Goal: Task Accomplishment & Management: Manage account settings

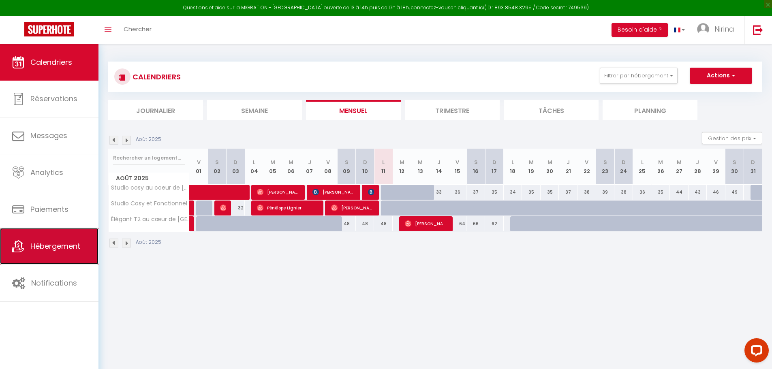
click at [49, 241] on link "Hébergement" at bounding box center [49, 246] width 98 height 36
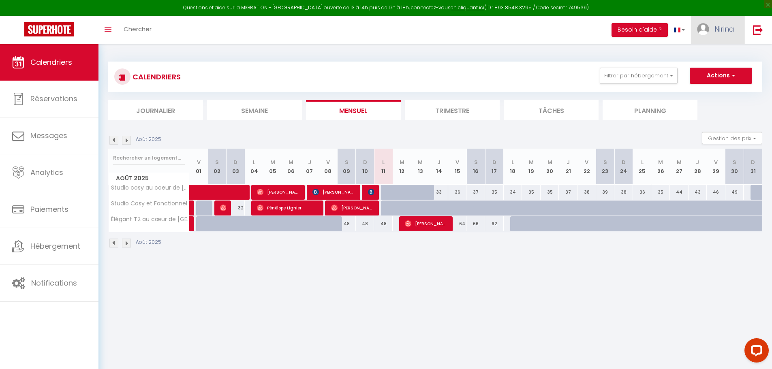
click at [706, 27] on img at bounding box center [703, 29] width 12 height 12
click at [707, 49] on link "Paramètres" at bounding box center [712, 56] width 60 height 14
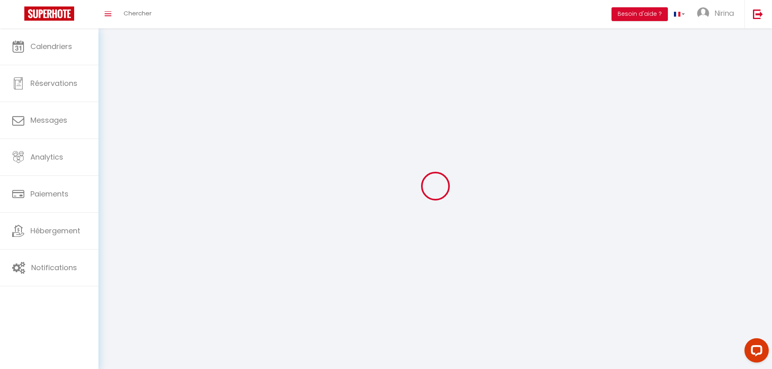
select select
type input "Nirina"
type input "IBATA ESSAKA"
type input "0762711803"
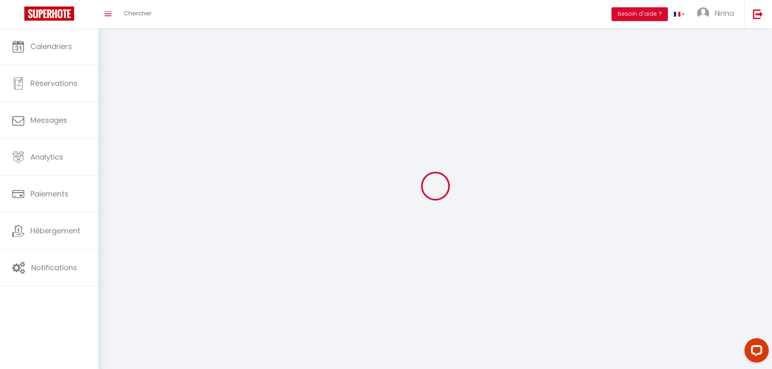
type input "86 RUE DE BELLEVILLE, BAT A ETAGE 1 APPT 111"
type input "75020"
type input "Paris"
type input "DWWALY1Ne1WEphAI8v11IUZbU"
type input "ujzxeXGsZeYE8PnBBNKvW1Hnp"
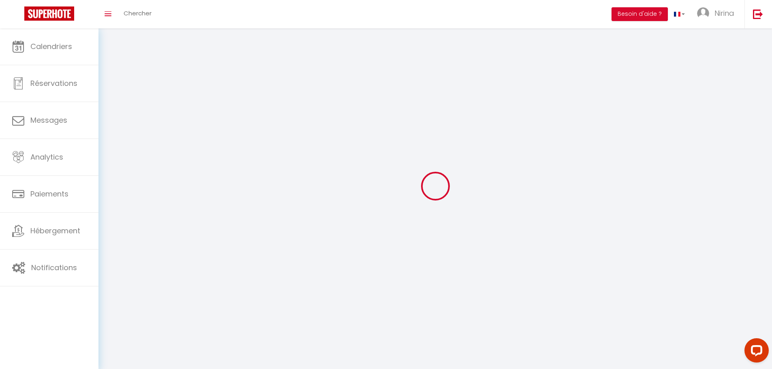
type input "https://app.superhote.com/#/get-available-rentals/ujzxeXGsZeYE8PnBBNKvW1Hnp"
select select "28"
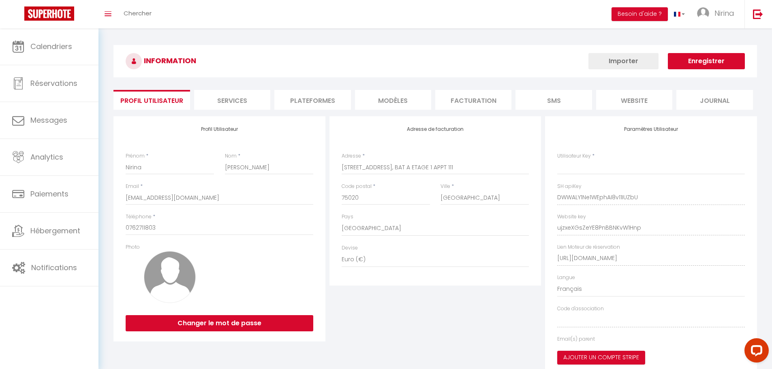
type input "DWWALY1Ne1WEphAI8v11IUZbU"
type input "ujzxeXGsZeYE8PnBBNKvW1Hnp"
type input "https://app.superhote.com/#/get-available-rentals/ujzxeXGsZeYE8PnBBNKvW1Hnp"
select select "fr"
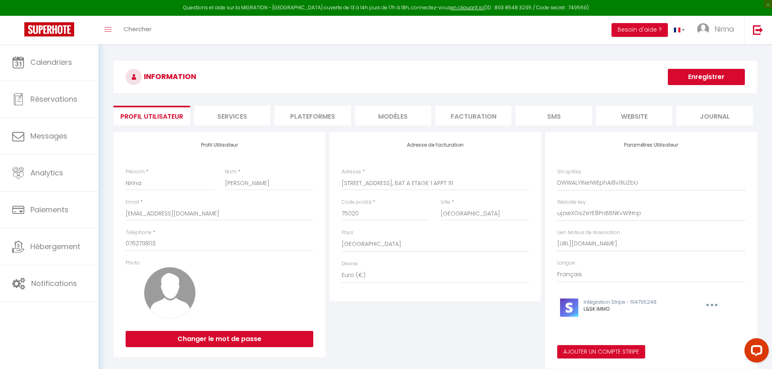
click at [305, 113] on li "Plateformes" at bounding box center [312, 116] width 76 height 20
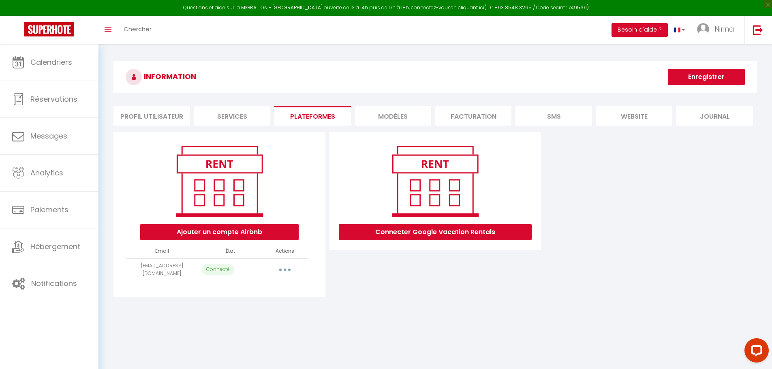
click at [614, 178] on div "Ajouter un compte Airbnb Email État Actions lskfrrbnb@gmail.com Connecté Import…" at bounding box center [434, 214] width 647 height 165
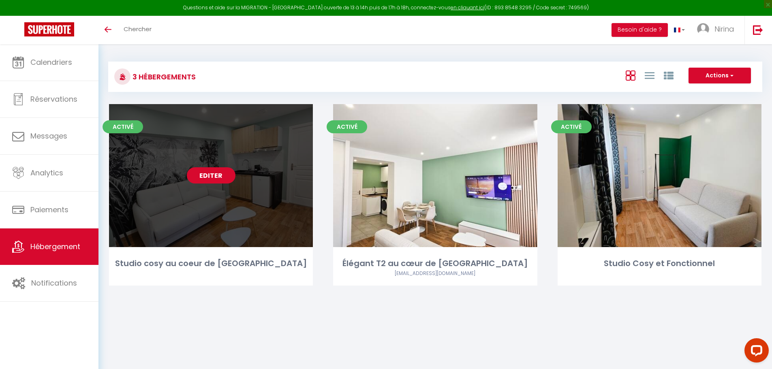
click at [211, 177] on link "Editer" at bounding box center [211, 175] width 49 height 16
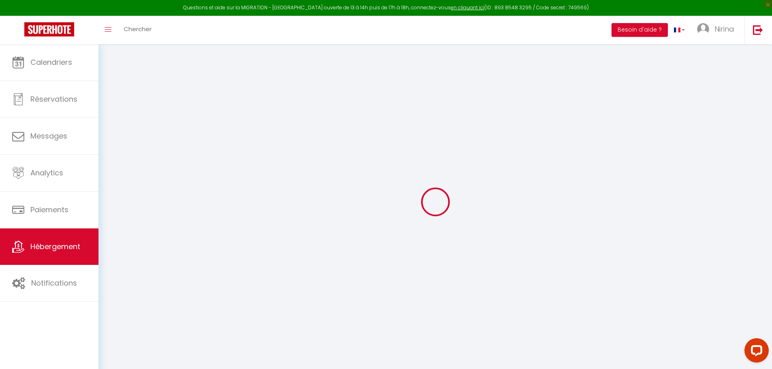
checkbox input "false"
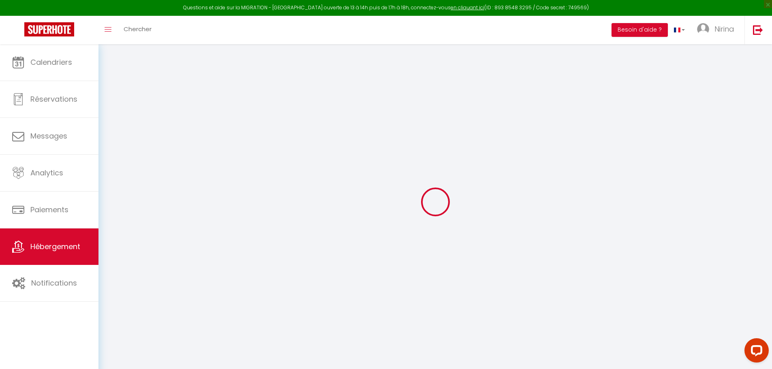
checkbox input "false"
select select "16:00"
select select
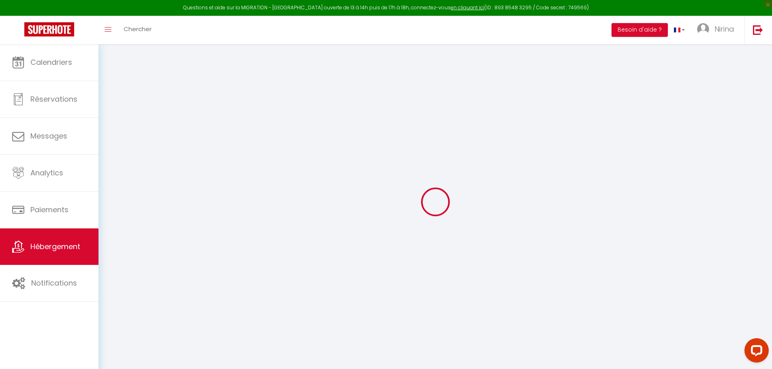
select select "11:00"
select select "30"
select select "120"
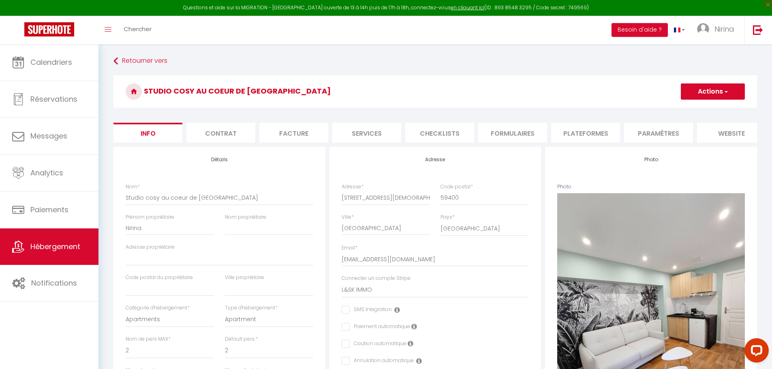
click at [573, 125] on li "Plateformes" at bounding box center [585, 133] width 69 height 20
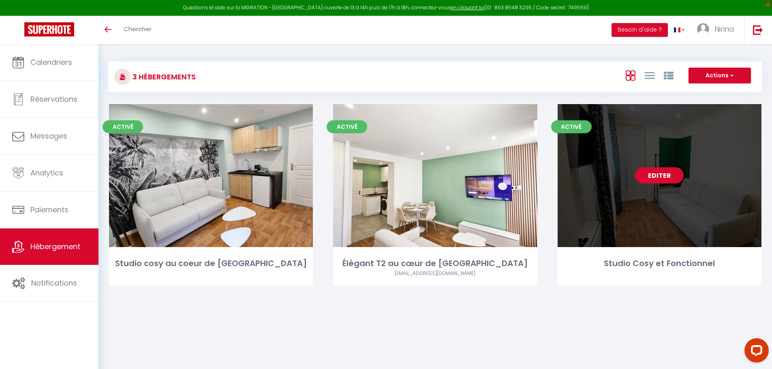
click at [651, 173] on link "Editer" at bounding box center [659, 175] width 49 height 16
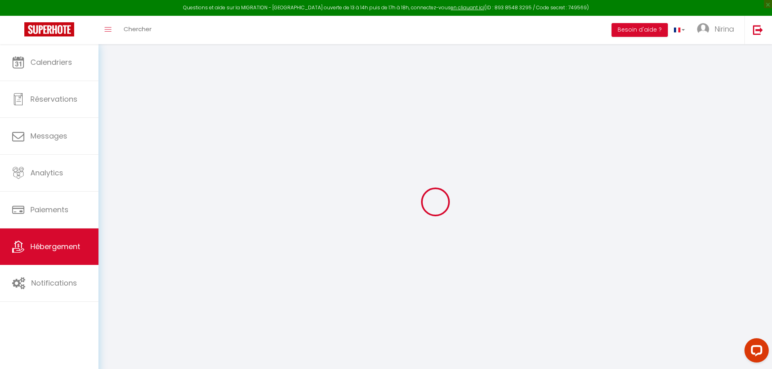
select select "+ 20 %"
select select "+ 17 %"
select select "+ 2 %"
select select
checkbox input "false"
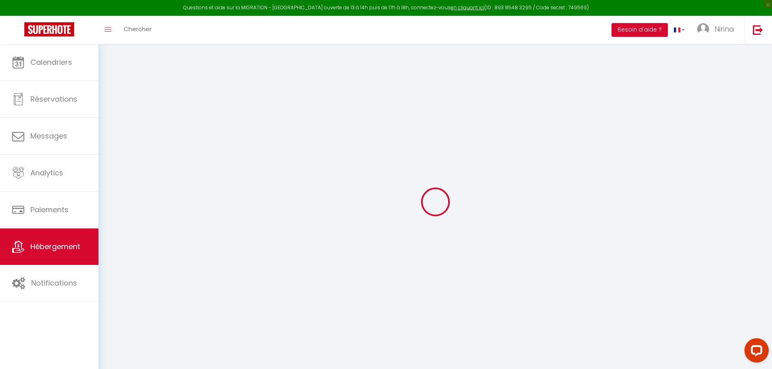
checkbox input "false"
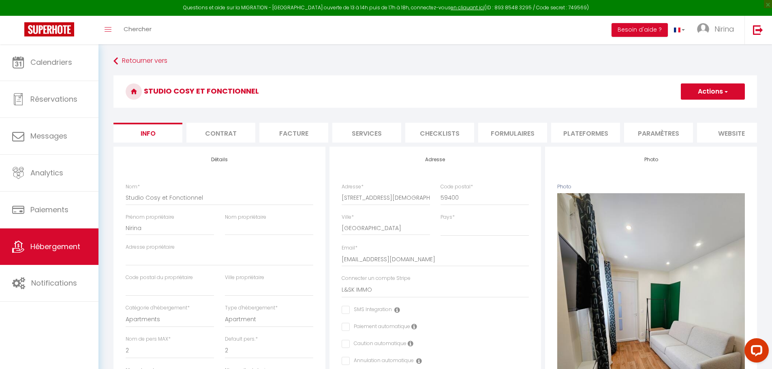
click at [610, 130] on li "Plateformes" at bounding box center [585, 133] width 69 height 20
